Goal: Check status: Check status

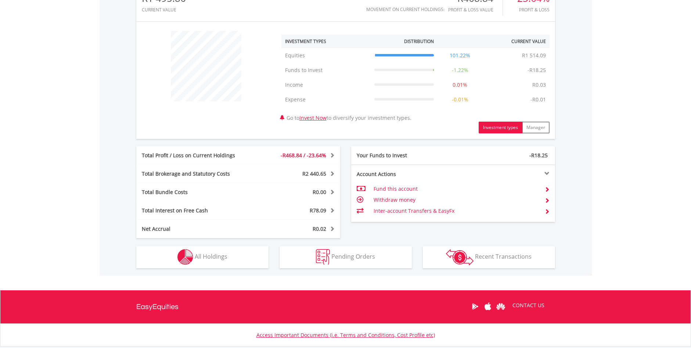
scroll to position [303, 0]
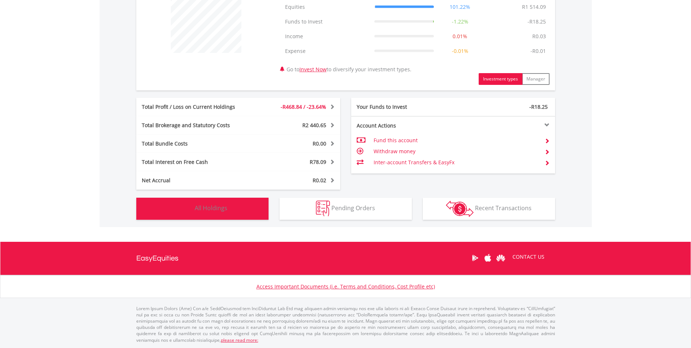
click at [246, 203] on button "Holdings All Holdings" at bounding box center [202, 209] width 132 height 22
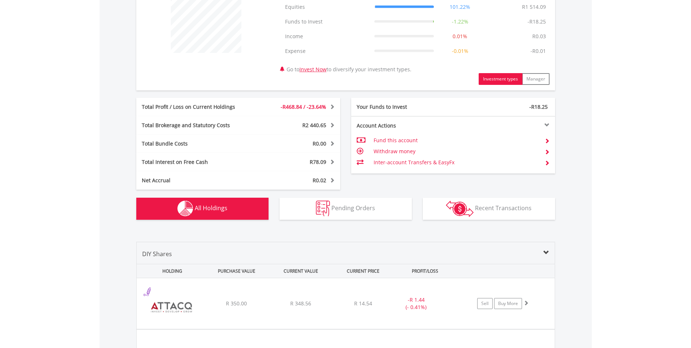
scroll to position [523, 0]
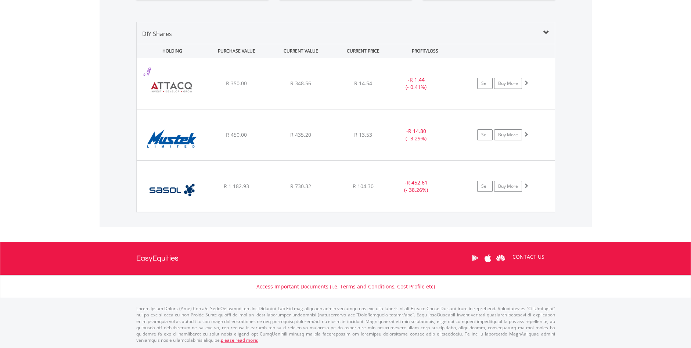
click at [547, 33] on span at bounding box center [546, 33] width 6 height 6
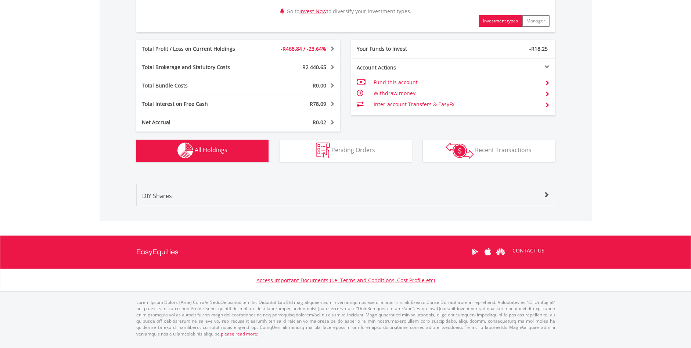
scroll to position [355, 0]
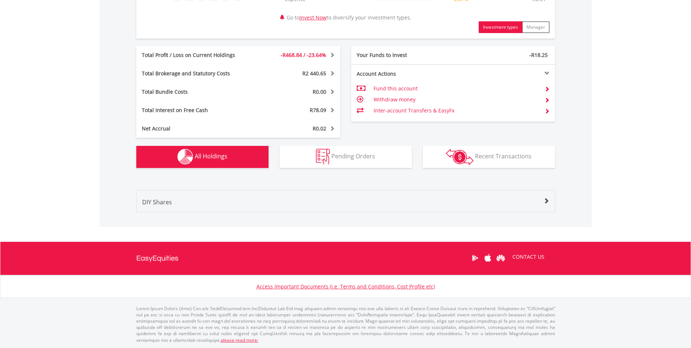
click at [241, 151] on button "Holdings All Holdings" at bounding box center [202, 157] width 132 height 22
click at [242, 150] on button "Holdings All Holdings" at bounding box center [202, 157] width 132 height 22
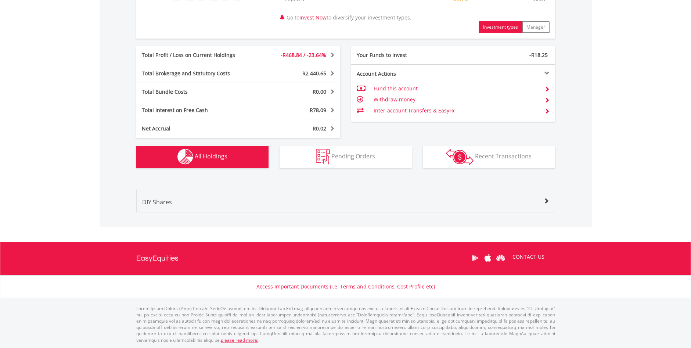
click at [230, 158] on button "Holdings All Holdings" at bounding box center [202, 157] width 132 height 22
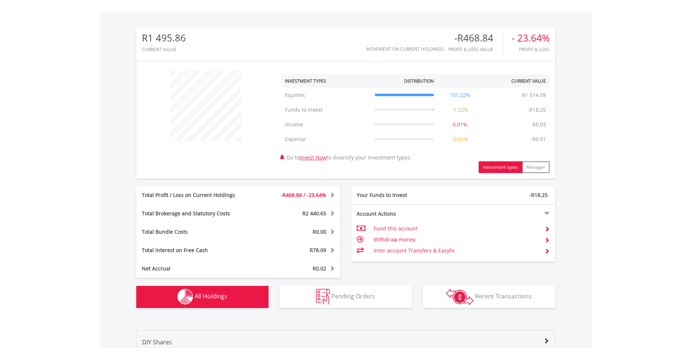
scroll to position [232, 0]
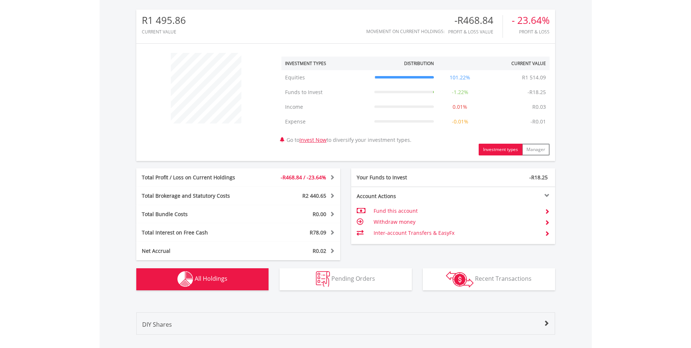
click at [547, 195] on div at bounding box center [504, 195] width 102 height 5
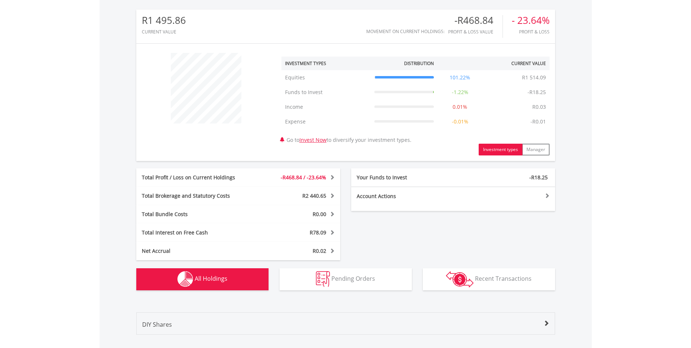
click at [547, 195] on div at bounding box center [504, 195] width 102 height 5
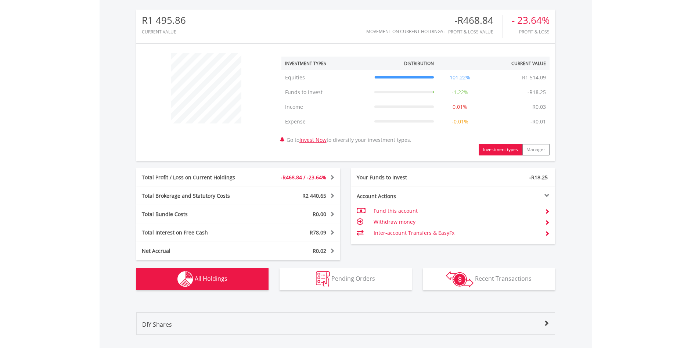
click at [549, 322] on div "DIY Shares" at bounding box center [346, 327] width 418 height 14
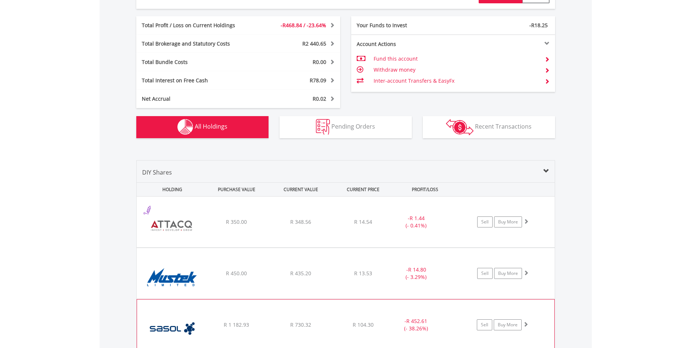
scroll to position [523, 0]
